Goal: Check status

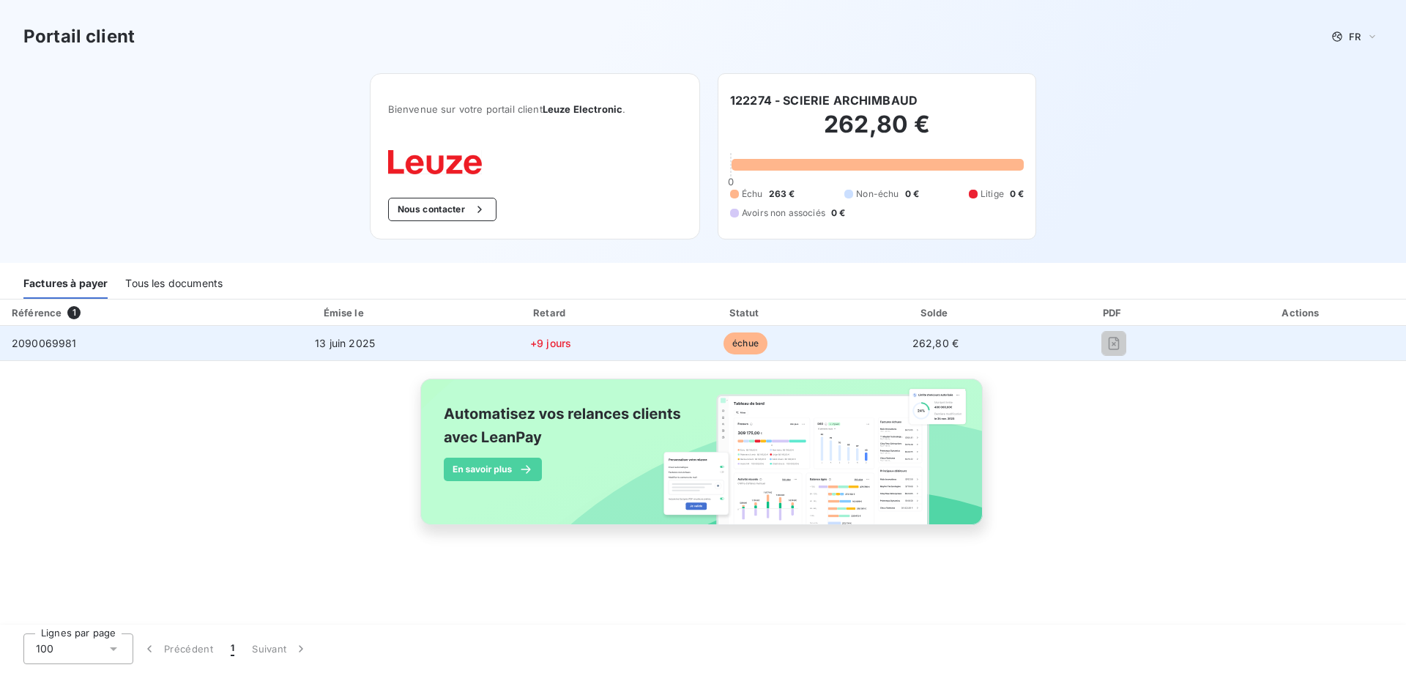
click at [1030, 352] on td at bounding box center [1114, 343] width 168 height 35
click at [215, 354] on td "2090069981" at bounding box center [119, 343] width 238 height 35
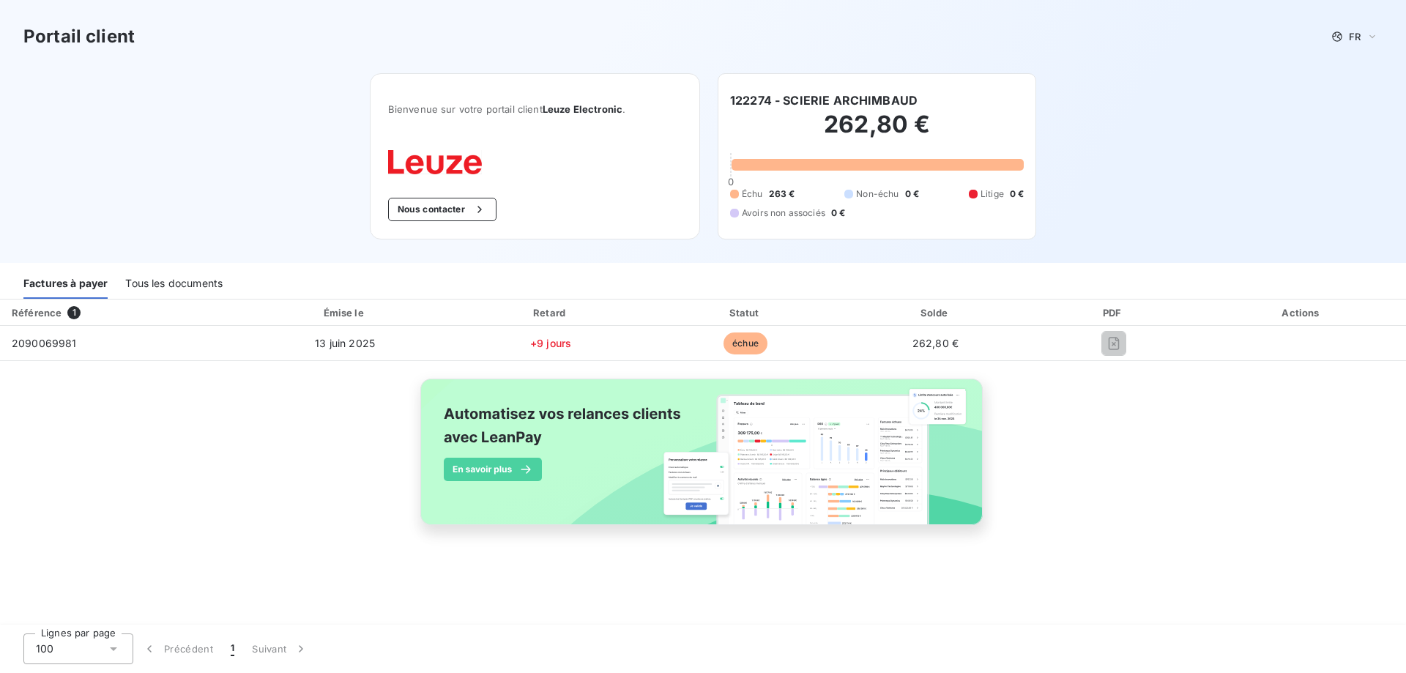
click at [177, 278] on div "Tous les documents" at bounding box center [173, 283] width 97 height 31
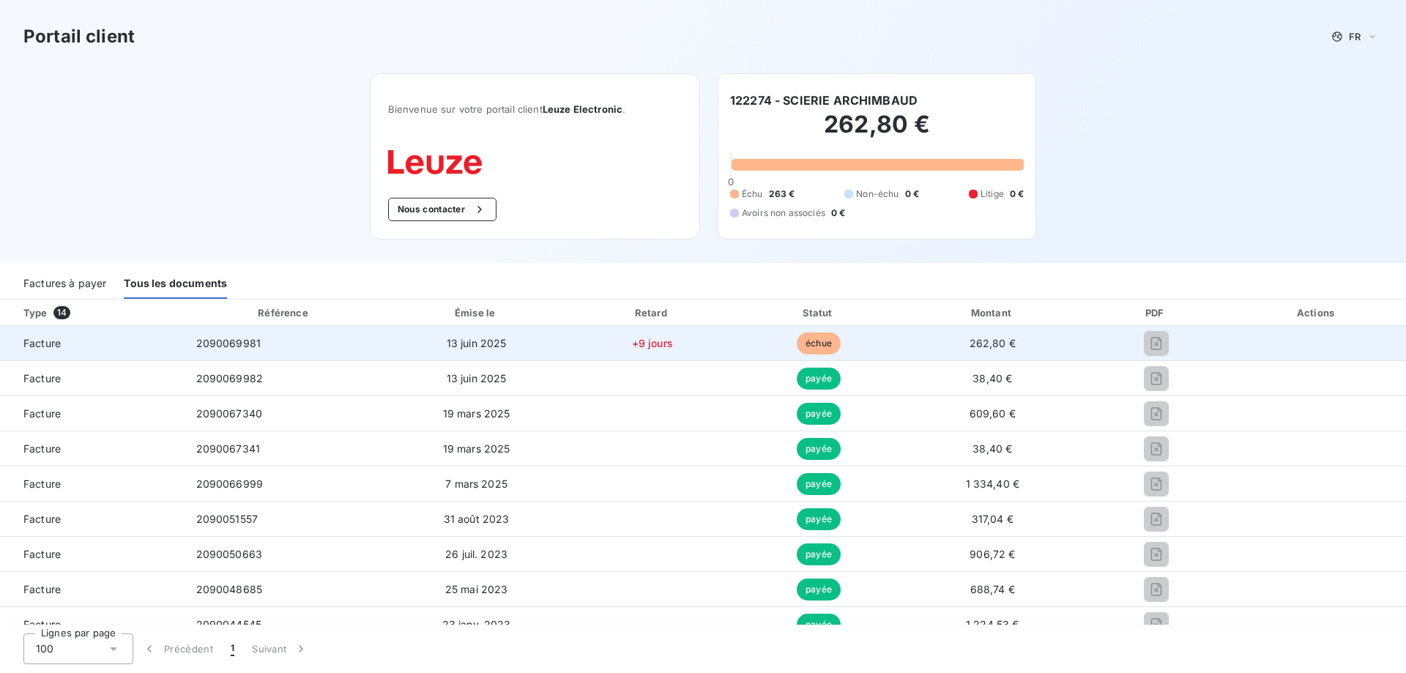
click at [534, 344] on td "13 juin 2025" at bounding box center [476, 343] width 183 height 35
click at [875, 345] on td "échue" at bounding box center [819, 343] width 165 height 35
click at [907, 339] on td "262,80 €" at bounding box center [992, 343] width 183 height 35
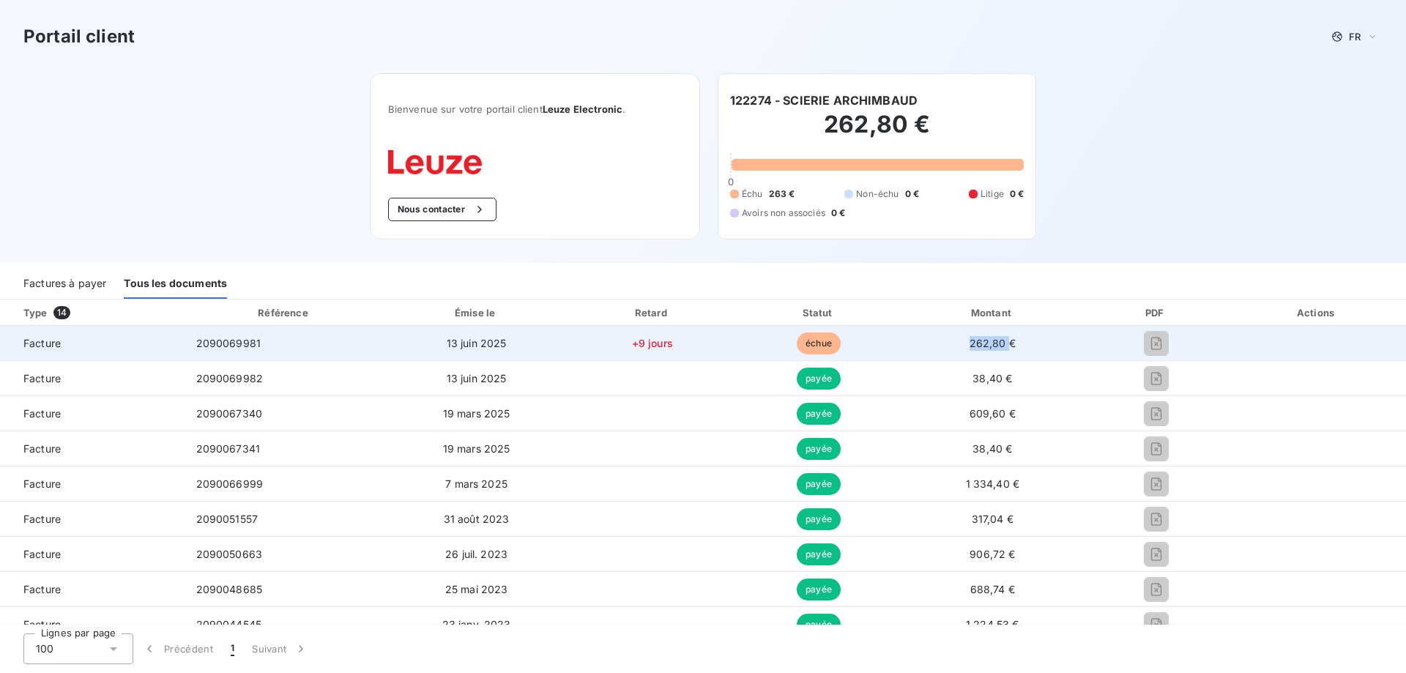
click at [907, 339] on td "262,80 €" at bounding box center [992, 343] width 183 height 35
